Goal: Information Seeking & Learning: Learn about a topic

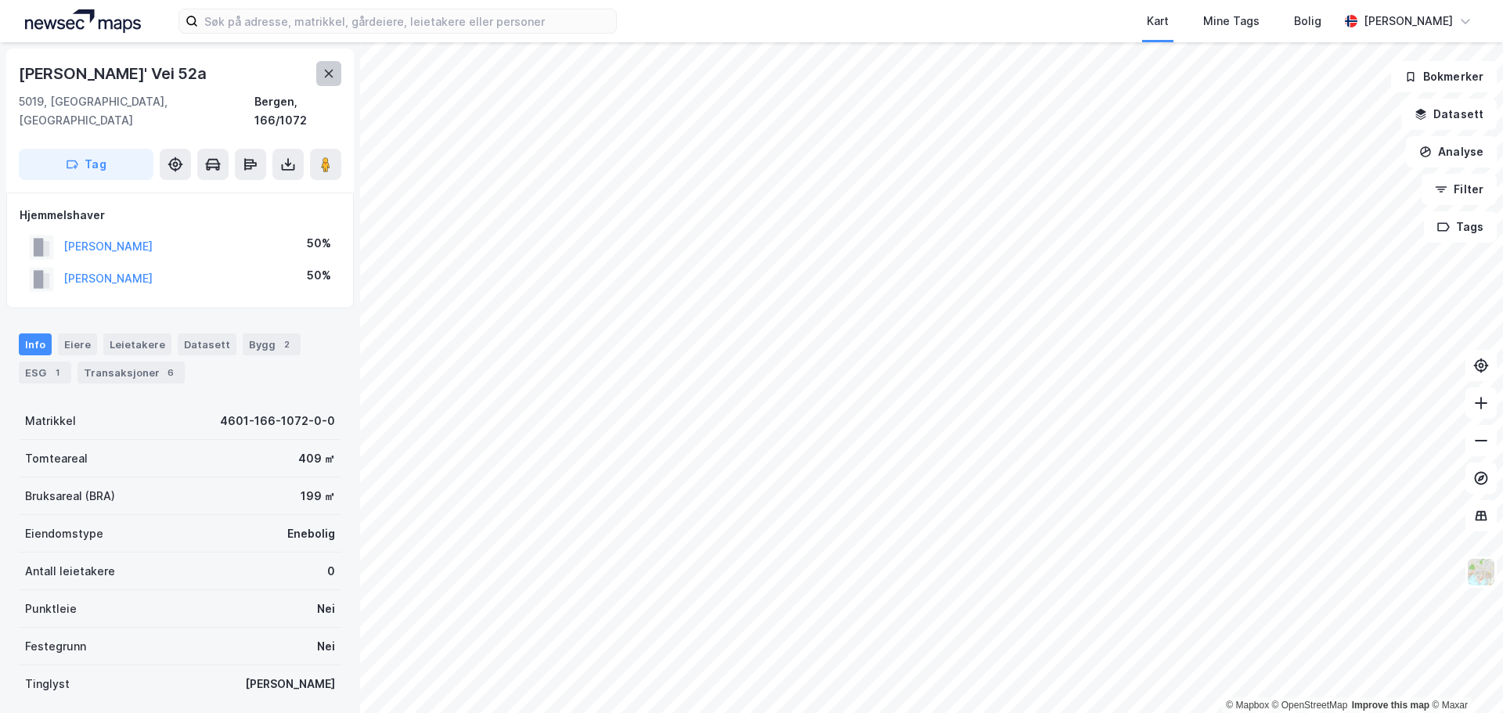
click at [326, 74] on icon at bounding box center [329, 73] width 13 height 13
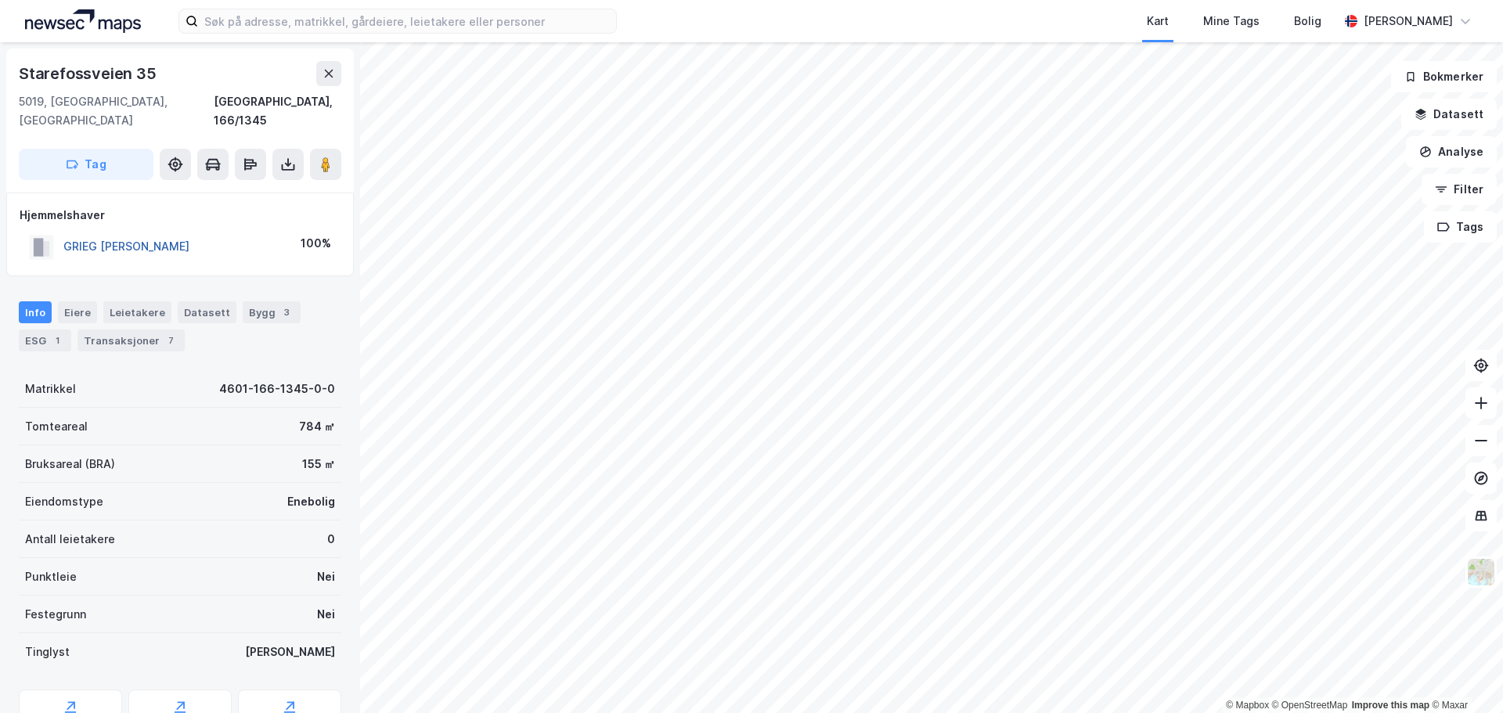
click at [0, 0] on button "GRIEG [PERSON_NAME]" at bounding box center [0, 0] width 0 height 0
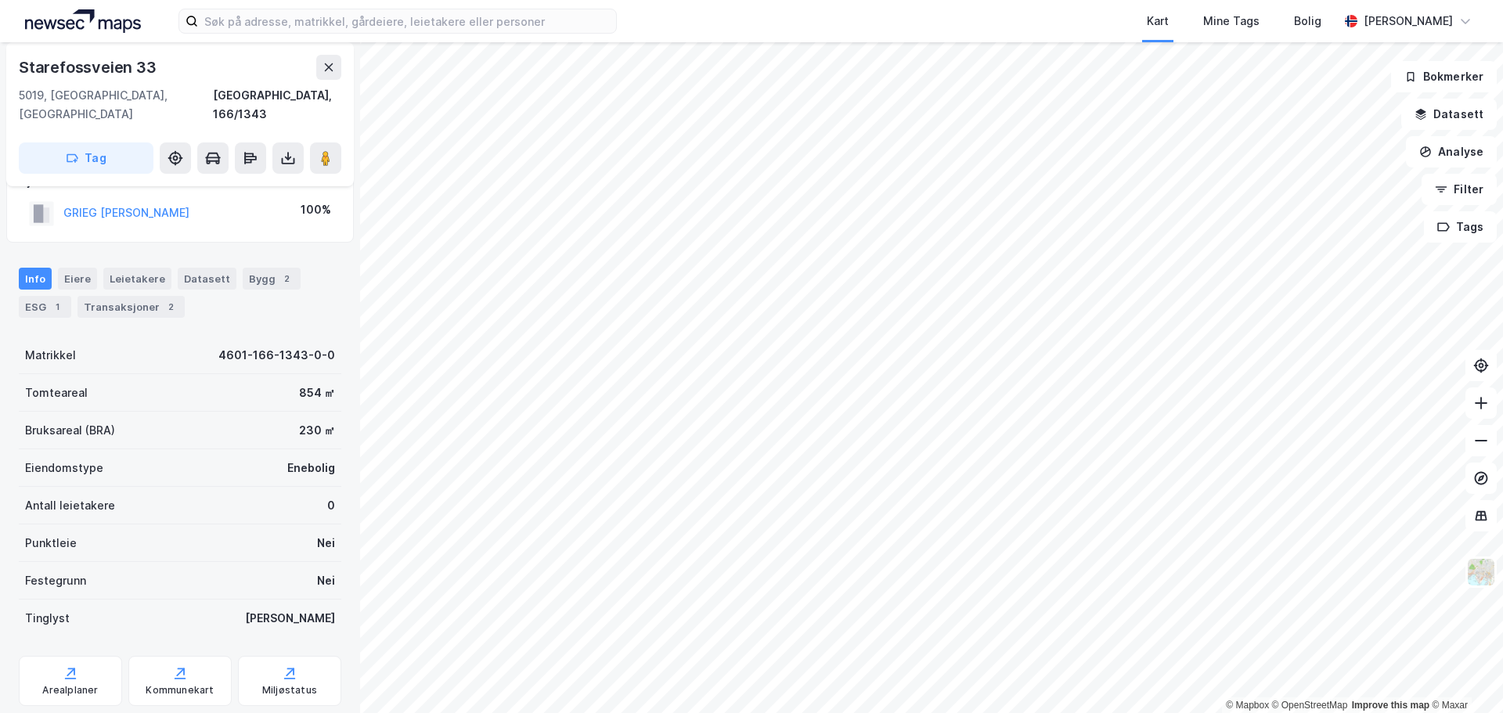
scroll to position [59, 0]
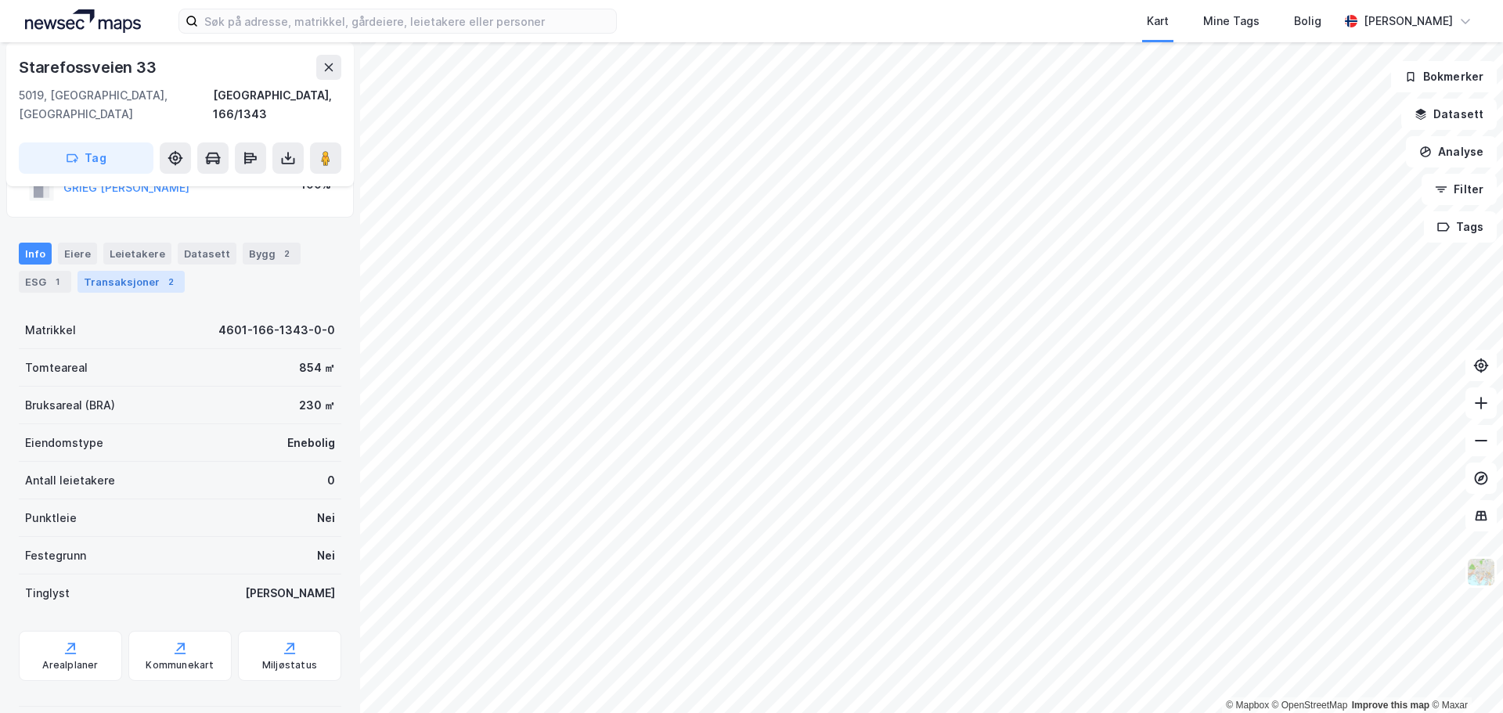
click at [102, 271] on div "Transaksjoner 2" at bounding box center [131, 282] width 107 height 22
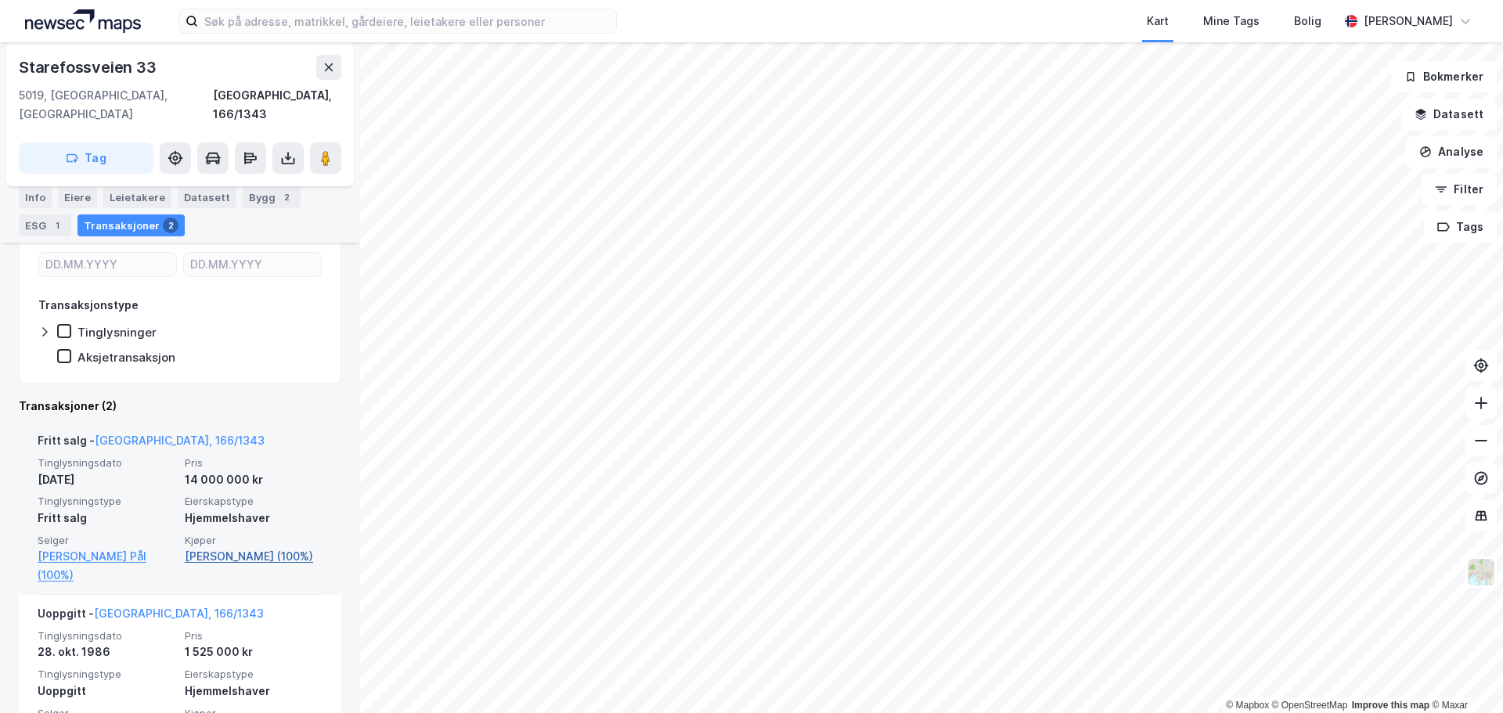
scroll to position [235, 0]
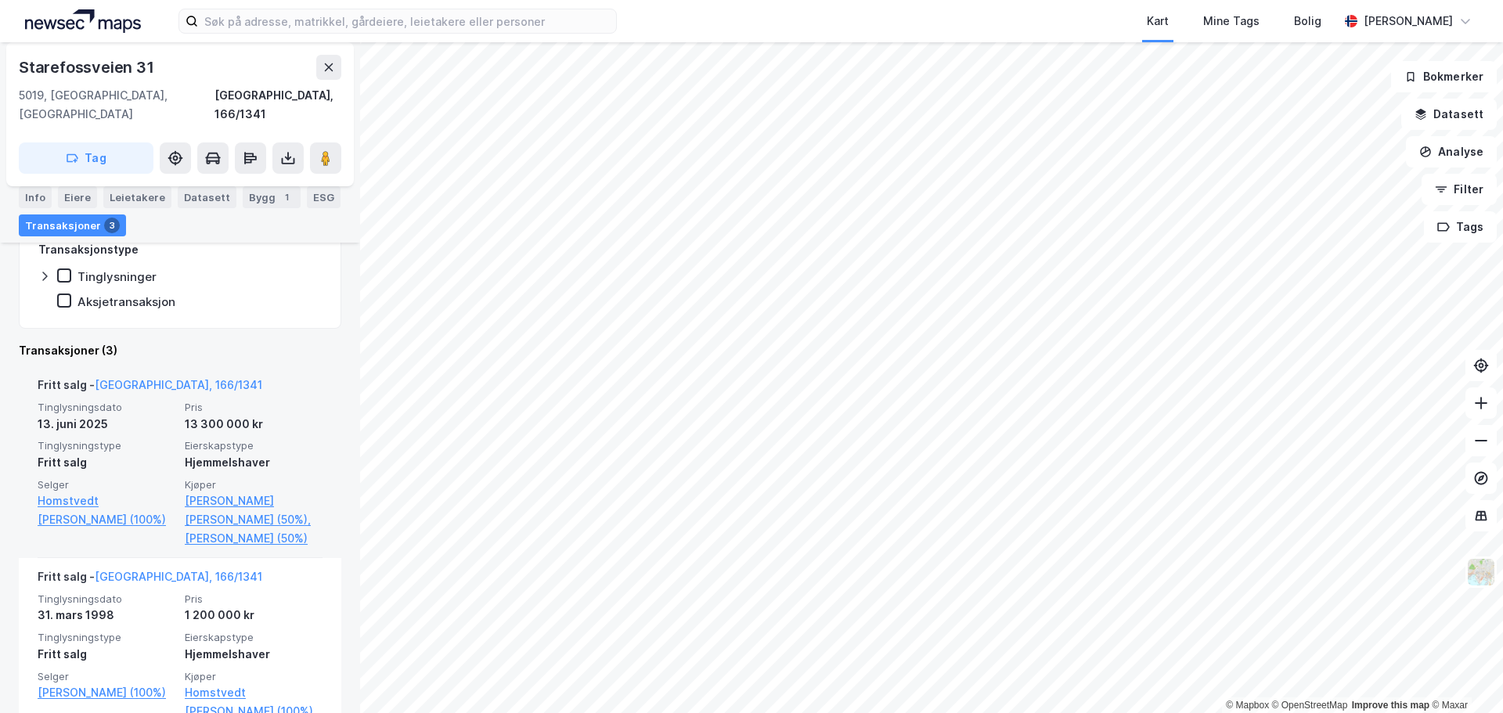
scroll to position [313, 0]
click at [251, 526] on link "[PERSON_NAME] (50%)" at bounding box center [254, 535] width 138 height 19
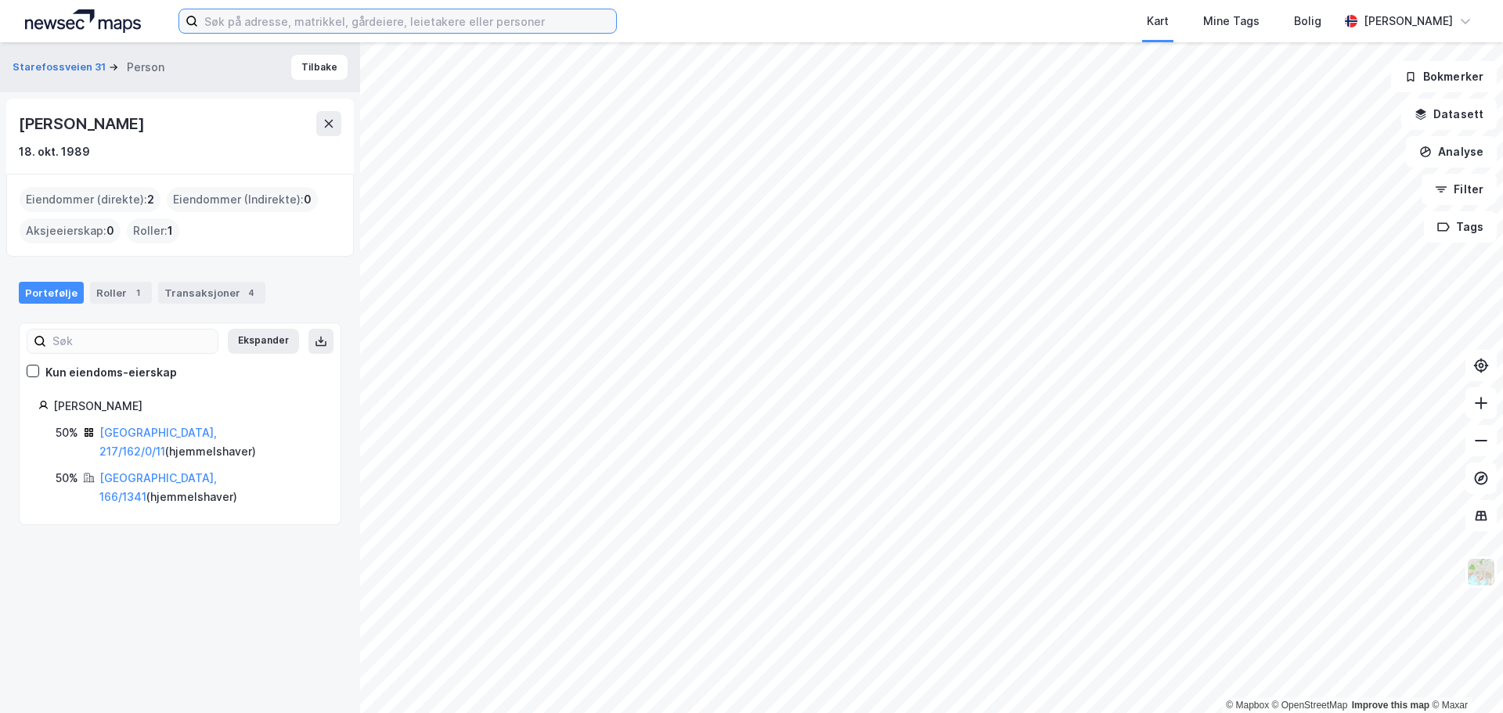
click at [406, 29] on input at bounding box center [407, 20] width 418 height 23
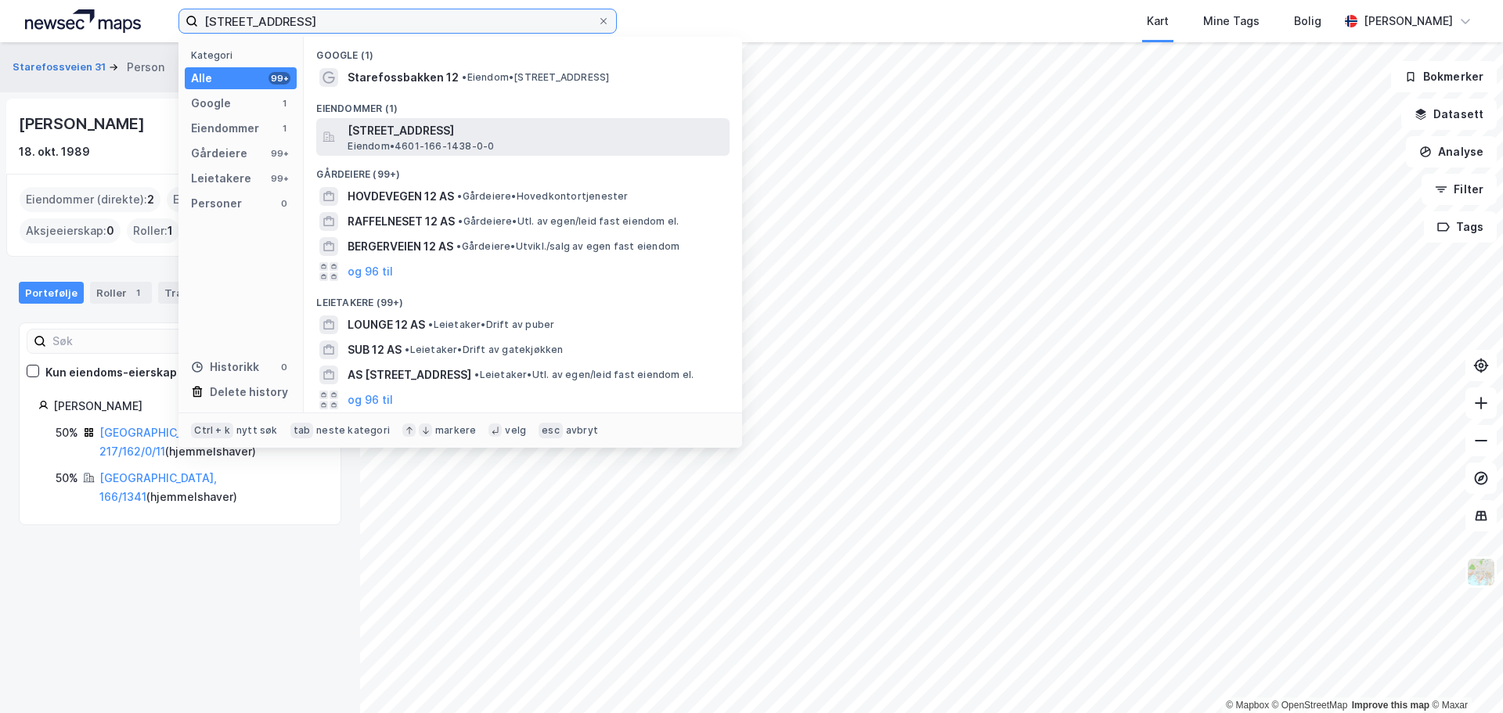
type input "[STREET_ADDRESS]"
click at [436, 144] on span "Eiendom • 4601-166-1438-0-0" at bounding box center [421, 146] width 146 height 13
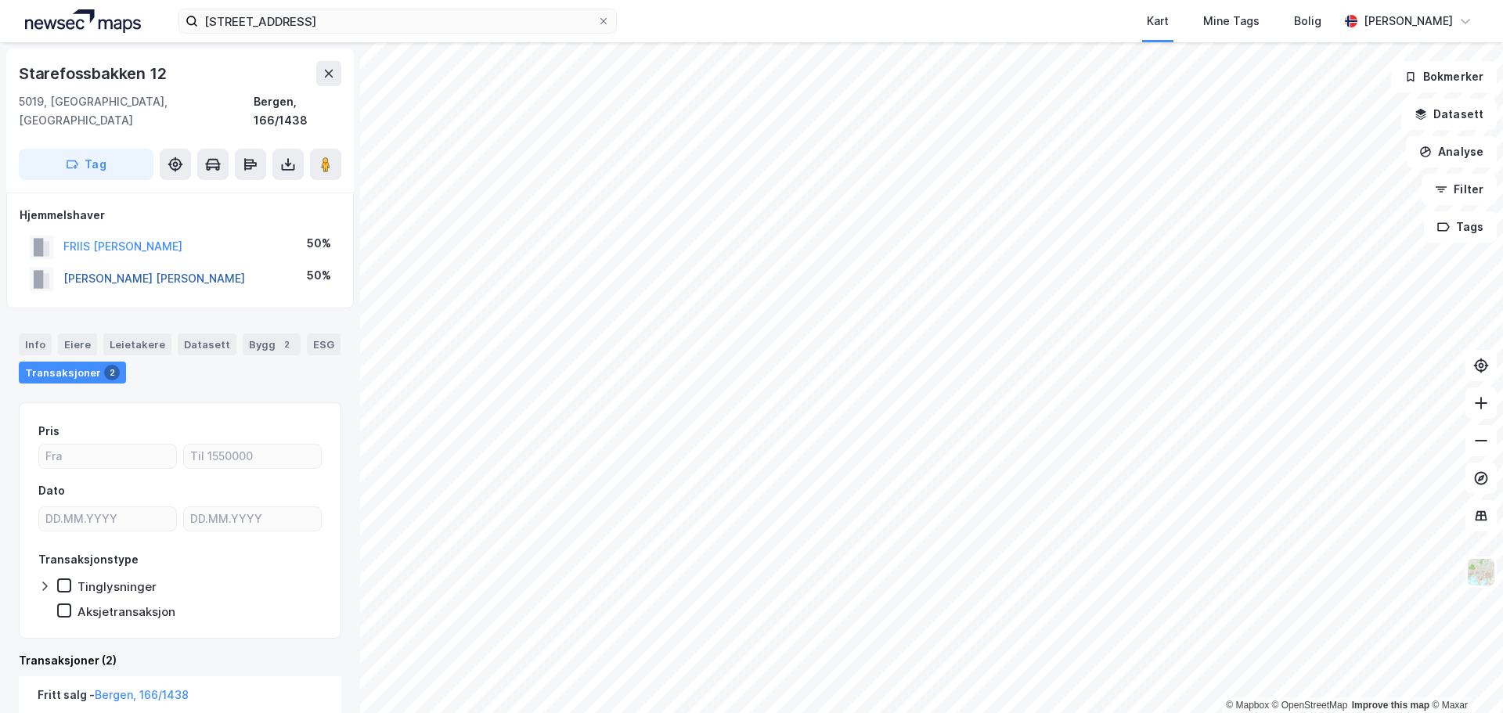
click at [0, 0] on button "[PERSON_NAME] [PERSON_NAME]" at bounding box center [0, 0] width 0 height 0
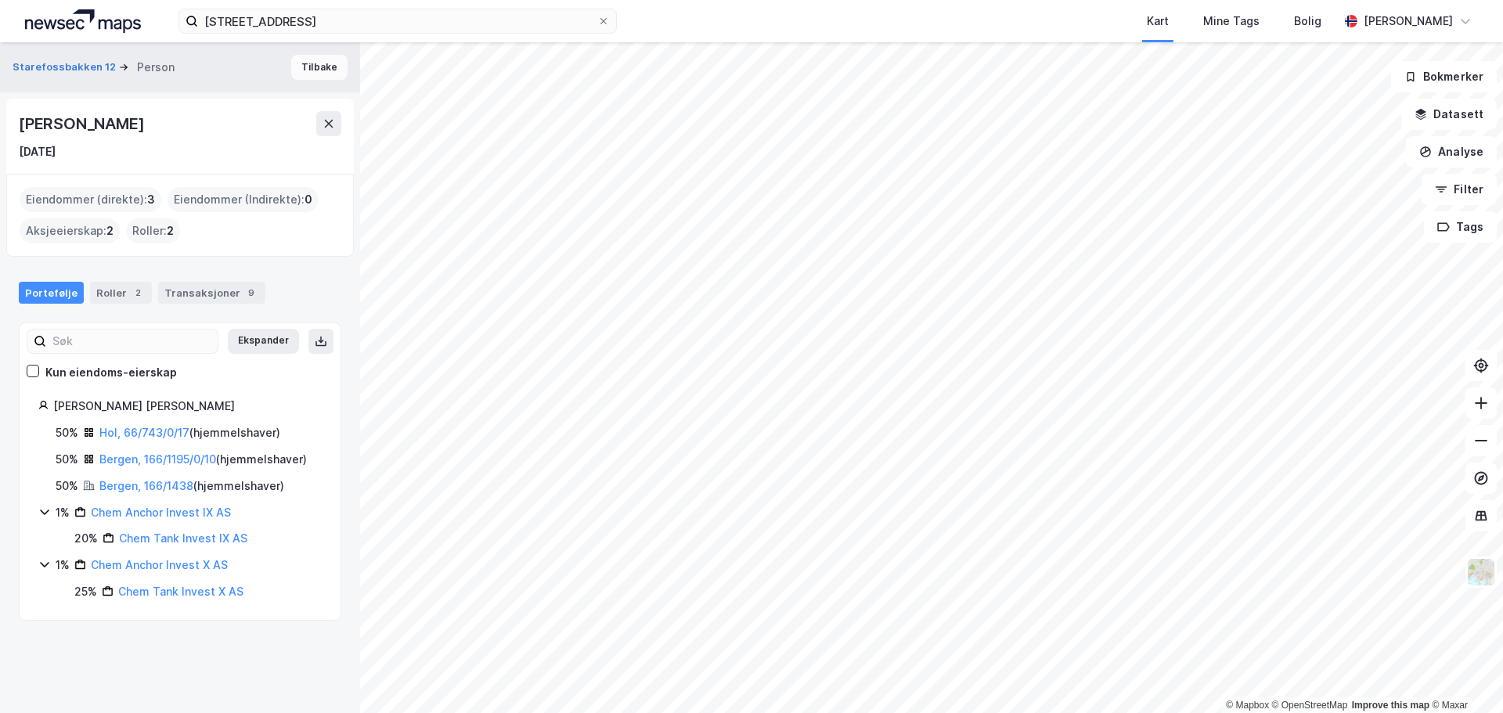
click at [291, 63] on button "Tilbake" at bounding box center [319, 67] width 56 height 25
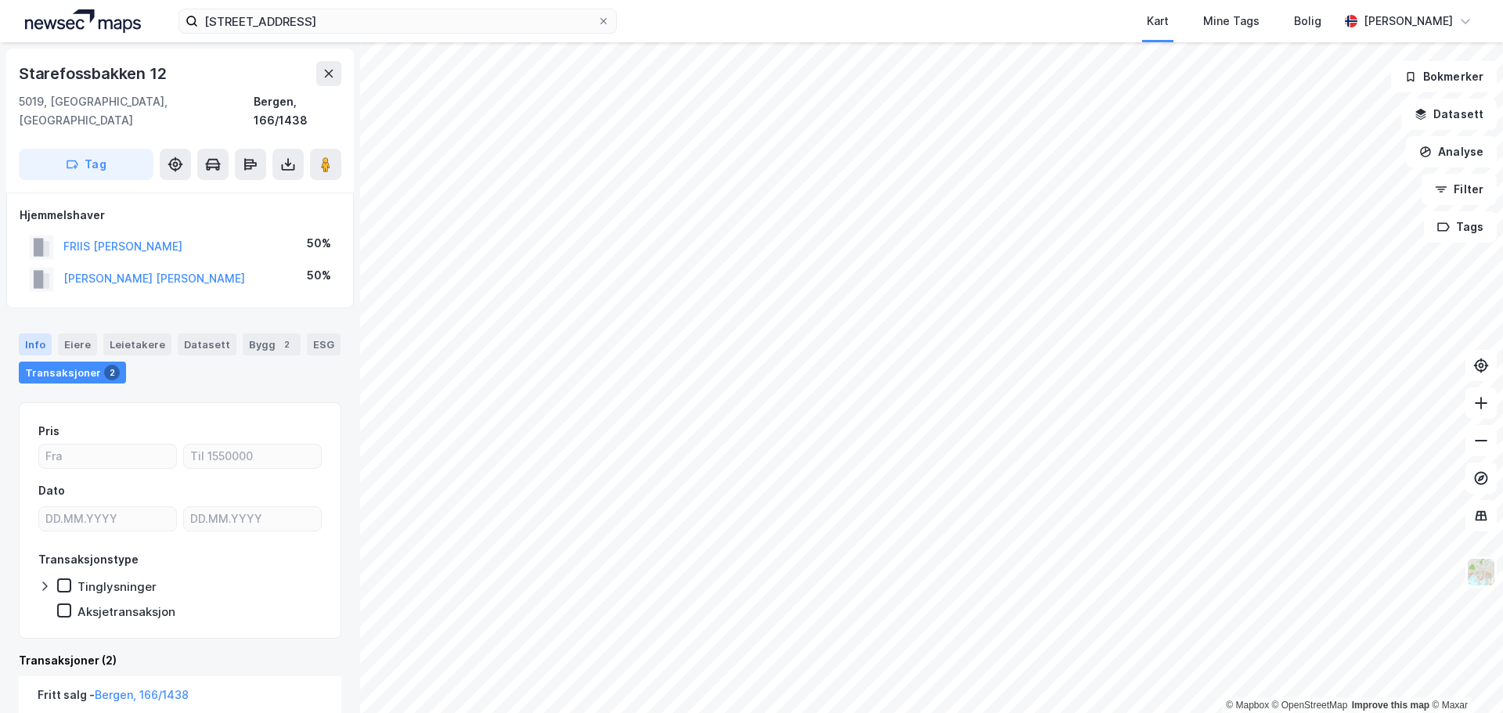
click at [32, 333] on div "Info" at bounding box center [35, 344] width 33 height 22
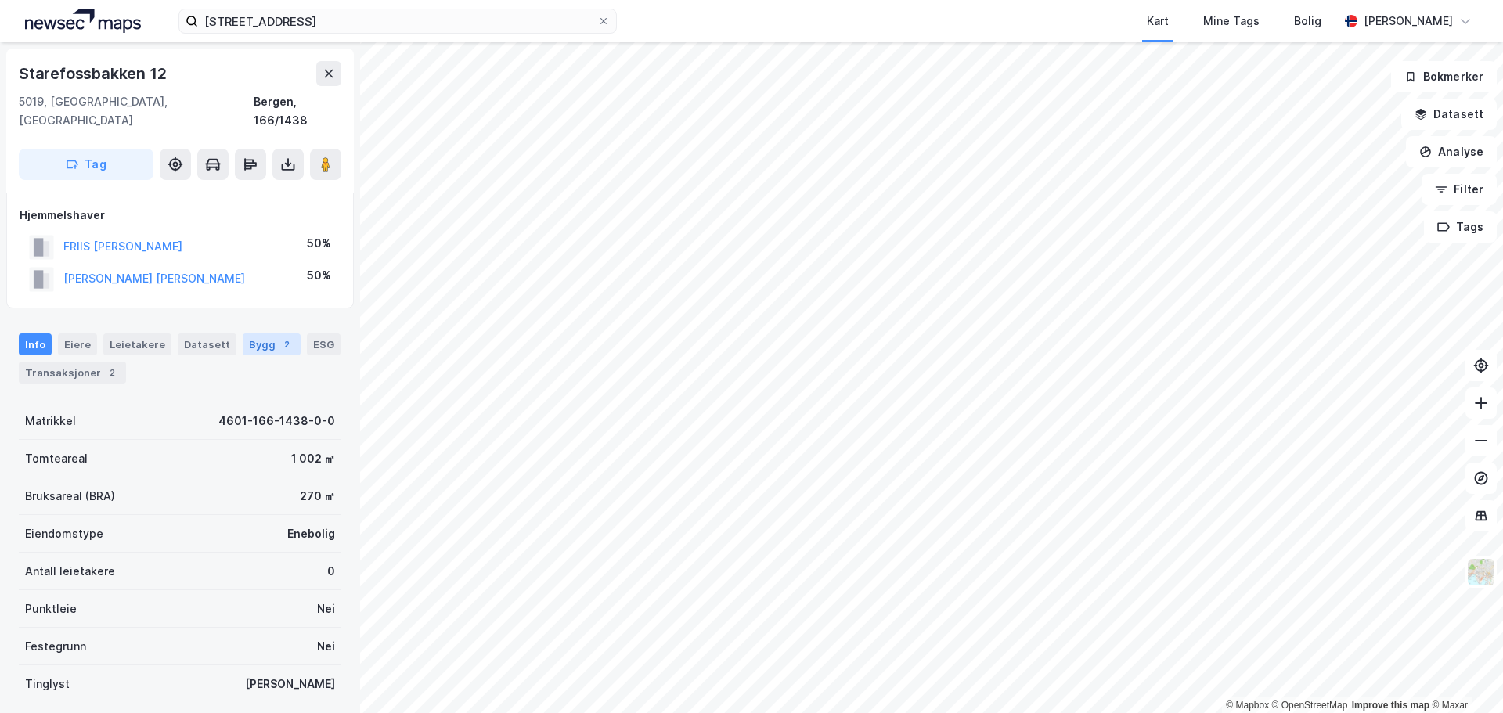
click at [258, 333] on div "Bygg 2" at bounding box center [272, 344] width 58 height 22
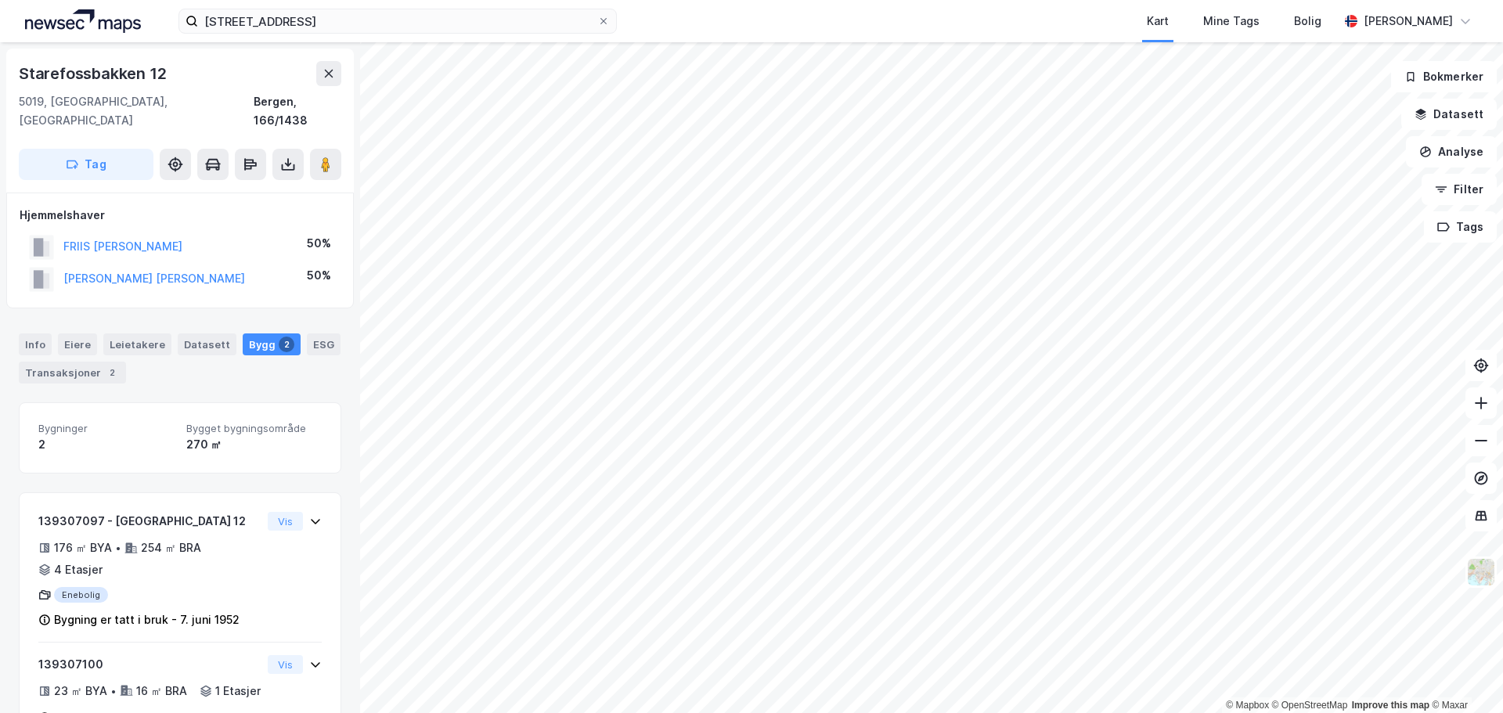
scroll to position [56, 0]
